Goal: Information Seeking & Learning: Learn about a topic

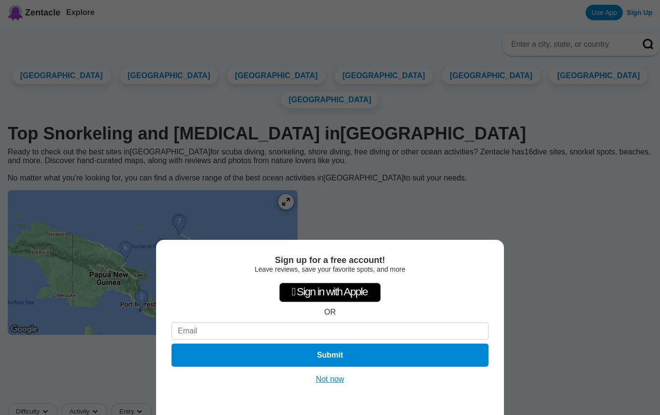
click at [326, 379] on button "Not now" at bounding box center [330, 380] width 34 height 10
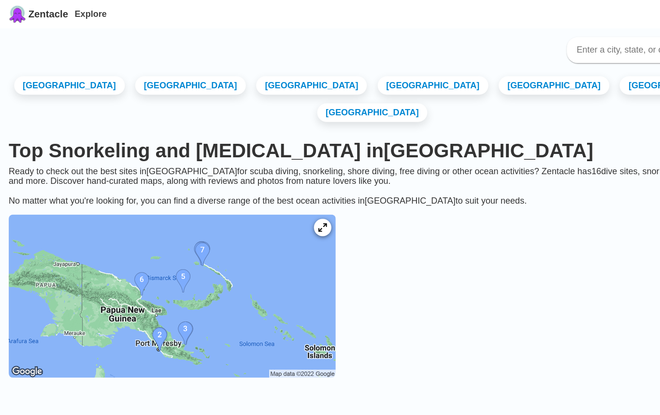
click at [55, 82] on link "[GEOGRAPHIC_DATA]" at bounding box center [62, 76] width 98 height 16
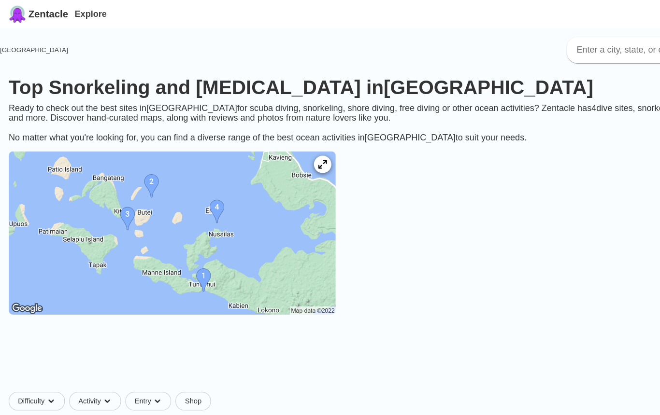
click at [179, 254] on img at bounding box center [153, 206] width 290 height 145
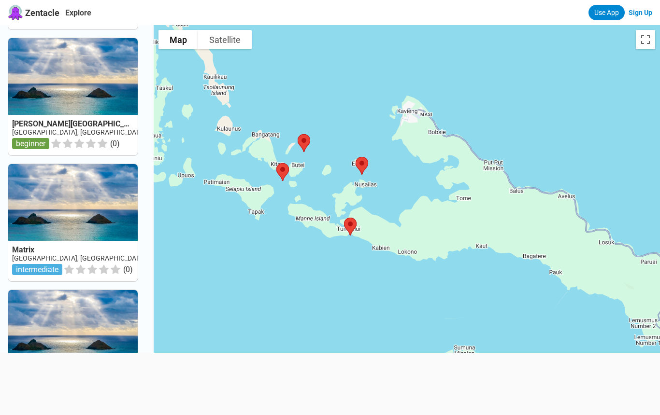
scroll to position [249, 0]
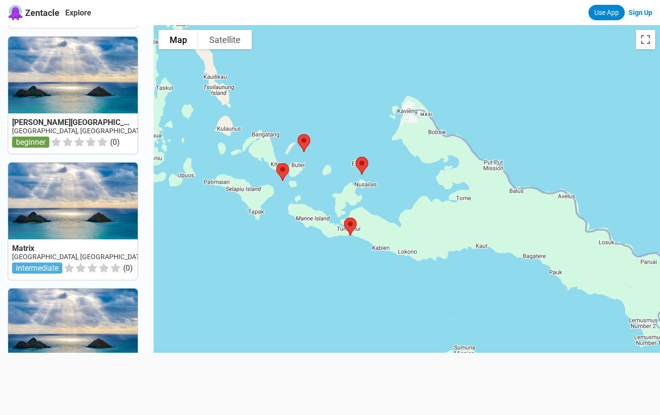
click at [56, 94] on link at bounding box center [72, 95] width 129 height 117
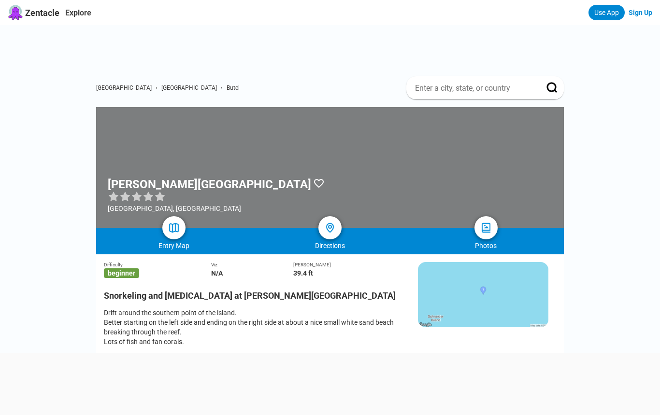
click at [180, 225] on img at bounding box center [174, 228] width 12 height 12
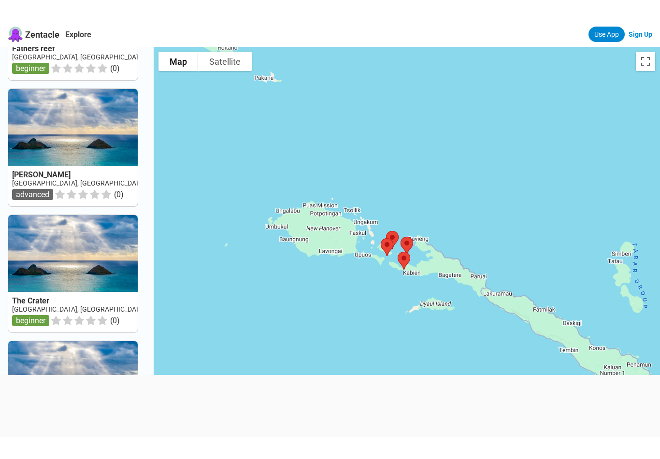
scroll to position [723, 0]
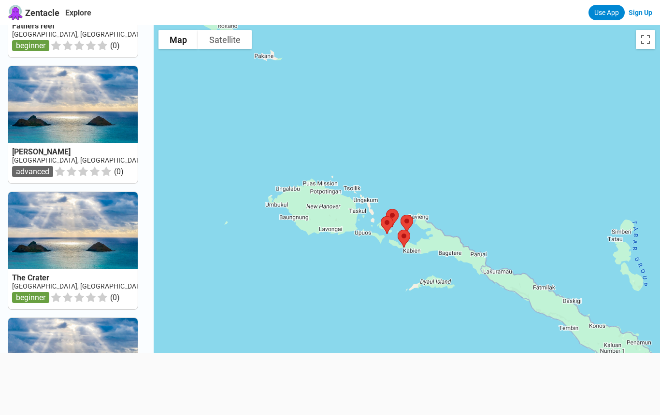
click at [36, 127] on link at bounding box center [72, 124] width 129 height 117
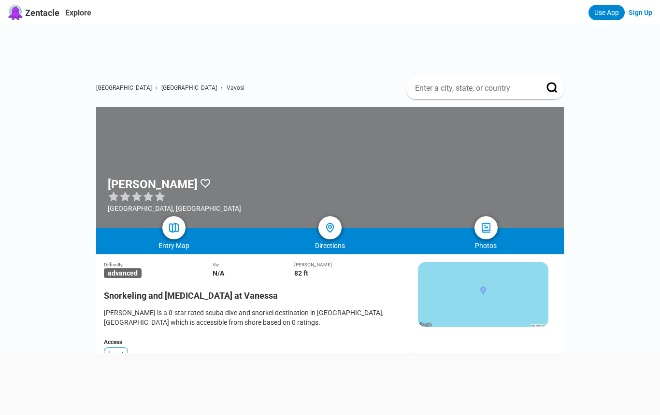
click at [503, 289] on img at bounding box center [483, 294] width 130 height 65
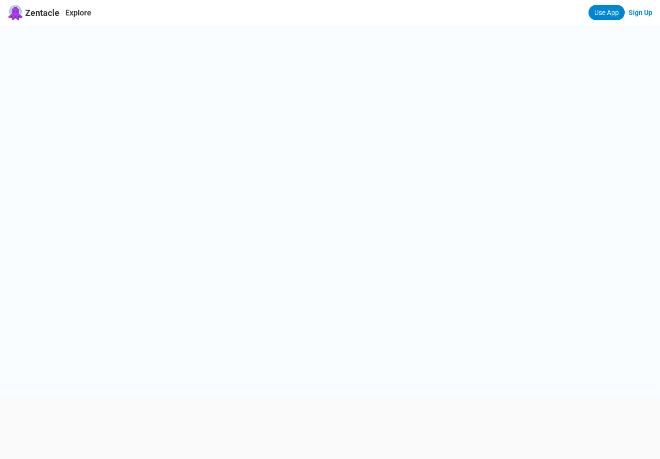
scroll to position [288, 0]
